Goal: Transaction & Acquisition: Purchase product/service

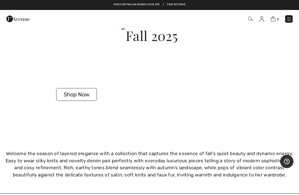
scroll to position [1387, 0]
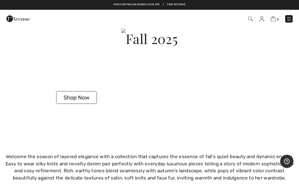
click at [95, 95] on button "Shop Now" at bounding box center [76, 97] width 41 height 13
click at [79, 93] on button "Shop Now" at bounding box center [76, 97] width 41 height 13
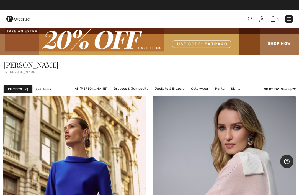
click at [216, 89] on link "Pants" at bounding box center [219, 88] width 15 height 7
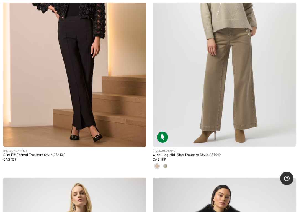
scroll to position [2648, 0]
click at [240, 84] on img at bounding box center [224, 40] width 143 height 214
click at [235, 85] on img at bounding box center [224, 40] width 143 height 214
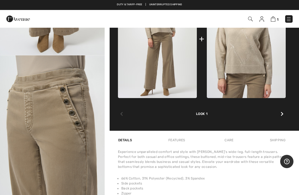
scroll to position [285, 0]
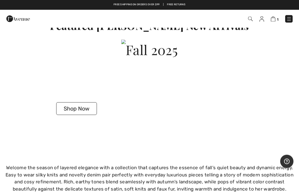
scroll to position [1376, 0]
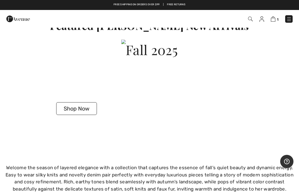
click at [89, 106] on button "Shop Now" at bounding box center [76, 108] width 41 height 13
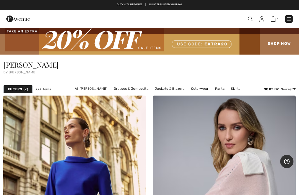
click at [217, 88] on link "Pants" at bounding box center [219, 88] width 15 height 7
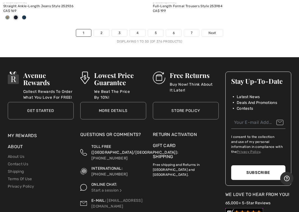
scroll to position [6339, 0]
click at [106, 29] on link "2" at bounding box center [101, 32] width 15 height 7
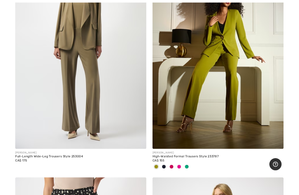
scroll to position [1121, 0]
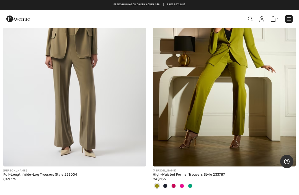
click at [58, 131] on img at bounding box center [74, 59] width 143 height 214
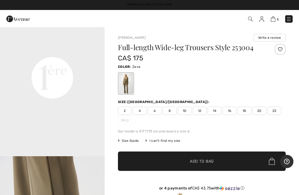
scroll to position [344, 0]
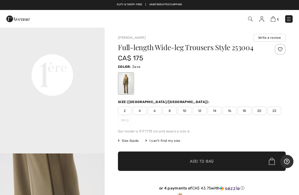
click at [247, 112] on span "18" at bounding box center [244, 110] width 14 height 8
click at [263, 109] on span "20" at bounding box center [259, 110] width 14 height 8
click at [219, 160] on span "✔ Added to Bag Add to Bag" at bounding box center [201, 160] width 167 height 19
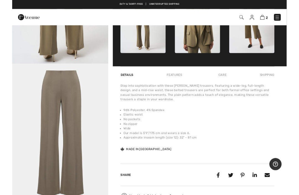
scroll to position [256, 0]
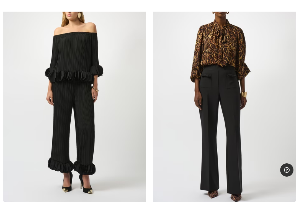
scroll to position [3609, 0]
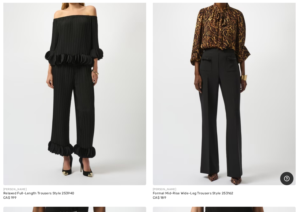
click at [213, 93] on img at bounding box center [224, 78] width 143 height 214
click at [256, 121] on img at bounding box center [224, 78] width 143 height 214
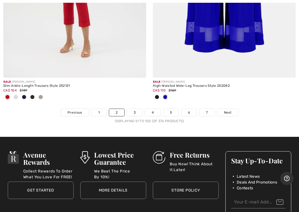
scroll to position [6223, 0]
click at [137, 109] on link "3" at bounding box center [134, 112] width 15 height 7
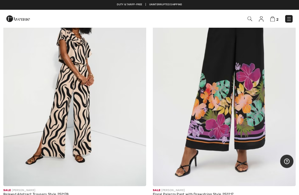
scroll to position [2838, 0]
